Goal: Task Accomplishment & Management: Use online tool/utility

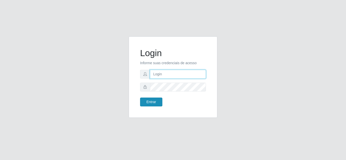
type input "[EMAIL_ADDRESS][DOMAIN_NAME]"
click at [151, 103] on button "Entrar" at bounding box center [151, 102] width 22 height 9
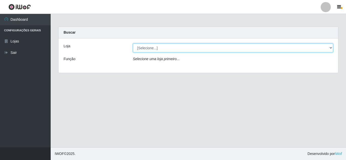
click at [169, 49] on select "[Selecione...] Leite Clan - [GEOGRAPHIC_DATA]" at bounding box center [233, 48] width 200 height 9
select select "498"
click at [133, 44] on select "[Selecione...] Leite Clan - [GEOGRAPHIC_DATA]" at bounding box center [233, 48] width 200 height 9
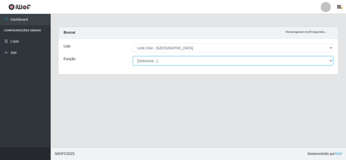
click at [160, 62] on select "[Selecione...] Auxiliar de Depósito Carregador e Descarregador de Caminhão ++" at bounding box center [233, 61] width 200 height 9
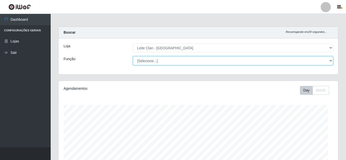
select select "106"
click at [133, 57] on select "[Selecione...] Auxiliar de Depósito Carregador e Descarregador de Caminhão ++" at bounding box center [233, 61] width 200 height 9
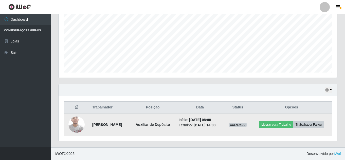
scroll to position [112, 0]
click at [294, 116] on td "Liberar para Trabalho Trabalhador Faltou" at bounding box center [291, 125] width 81 height 23
click at [293, 121] on button "Liberar para Trabalho" at bounding box center [276, 124] width 34 height 7
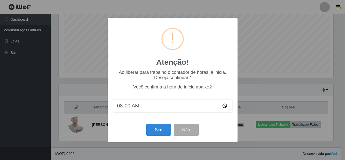
scroll to position [105, 276]
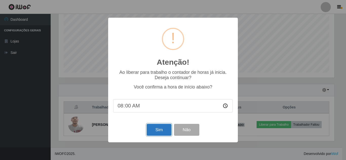
click at [160, 133] on button "Sim" at bounding box center [159, 130] width 25 height 12
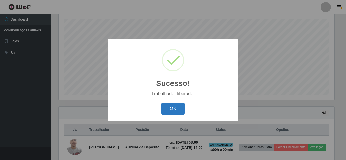
drag, startPoint x: 182, startPoint y: 108, endPoint x: 179, endPoint y: 111, distance: 3.6
click at [179, 111] on button "OK" at bounding box center [173, 109] width 24 height 12
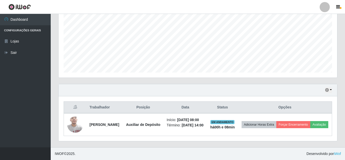
scroll to position [118, 0]
click at [330, 87] on button "button" at bounding box center [328, 90] width 7 height 6
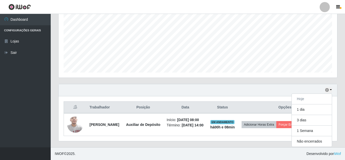
click at [314, 84] on div "Hoje 1 dia 3 dias 1 Semana Não encerrados" at bounding box center [198, 90] width 278 height 12
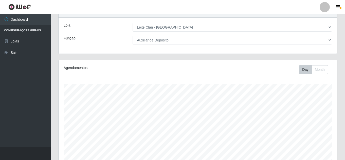
scroll to position [16, 0]
